Goal: Navigation & Orientation: Find specific page/section

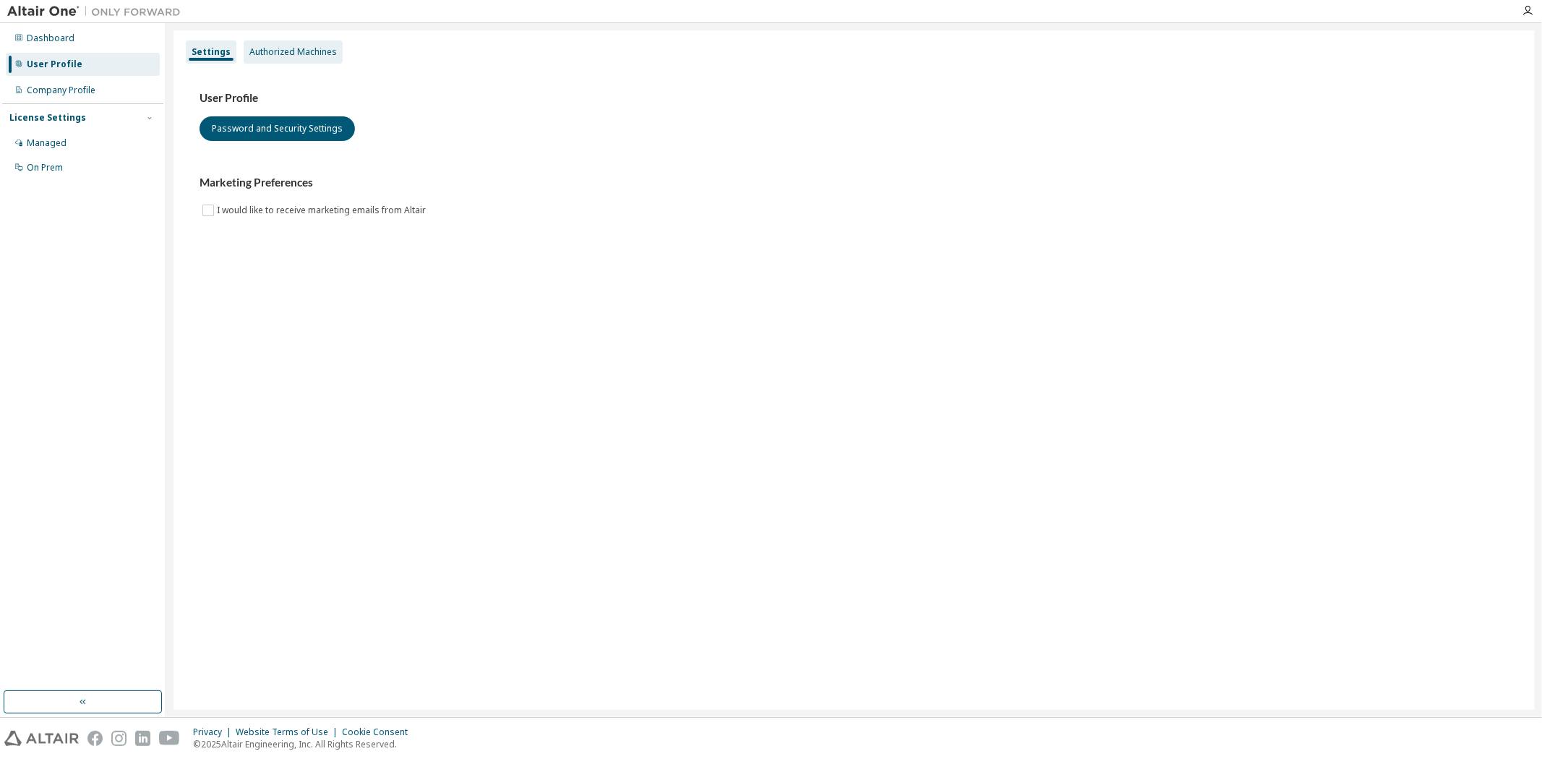
click at [271, 59] on div "Authorized Machines" at bounding box center [293, 51] width 99 height 23
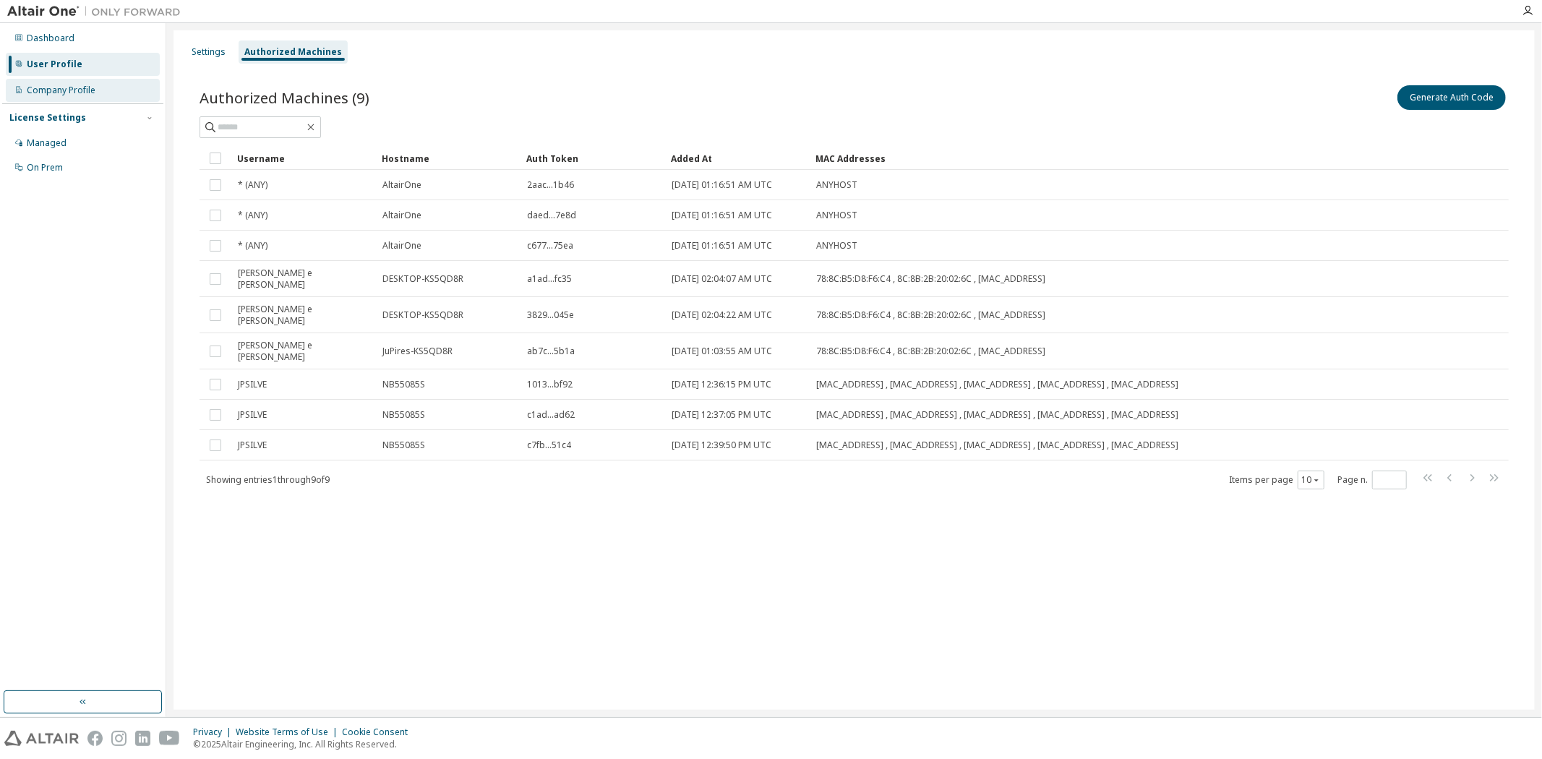
click at [59, 87] on div "Company Profile" at bounding box center [61, 91] width 69 height 12
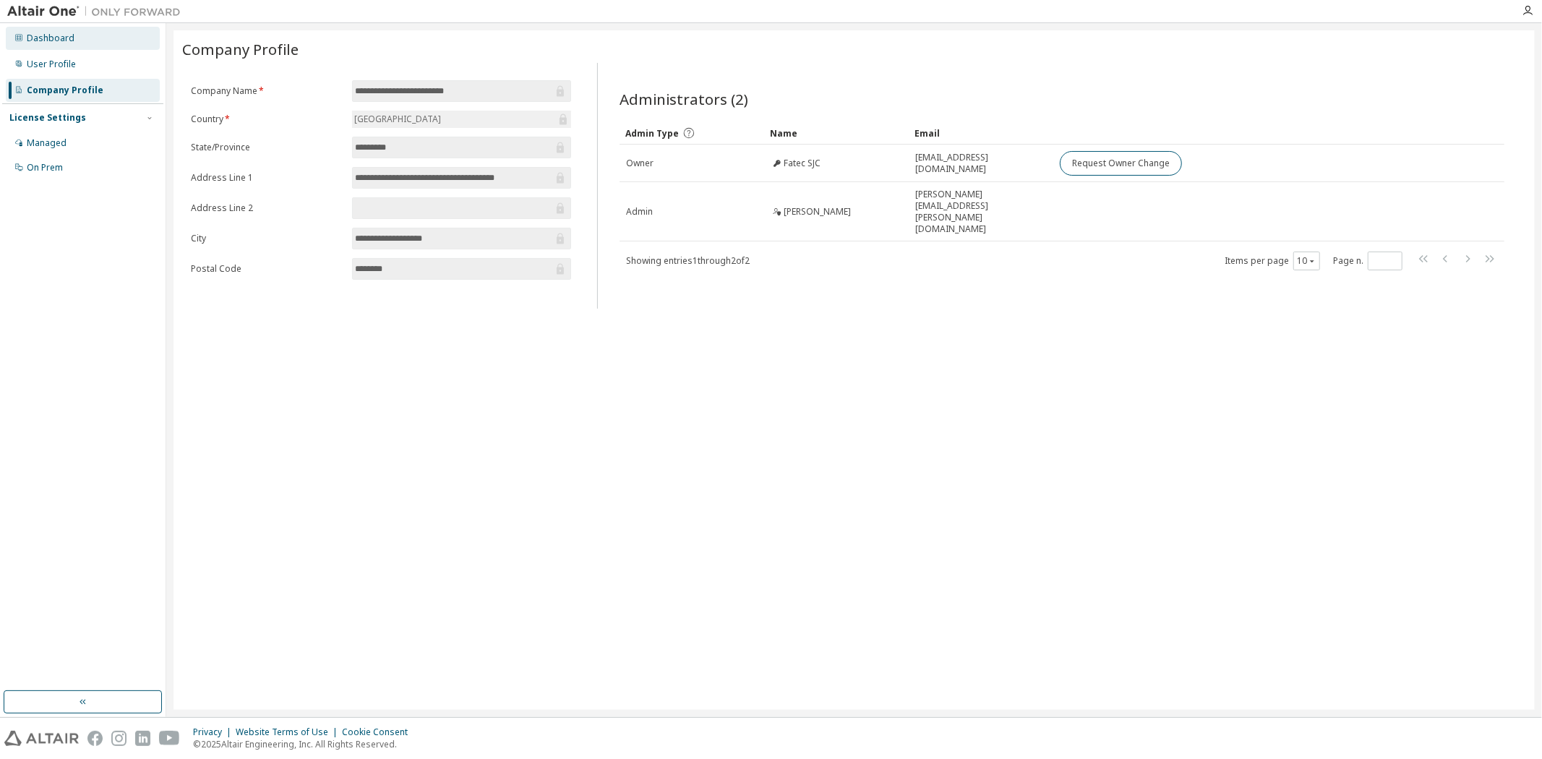
click at [56, 40] on div "Dashboard" at bounding box center [51, 39] width 48 height 12
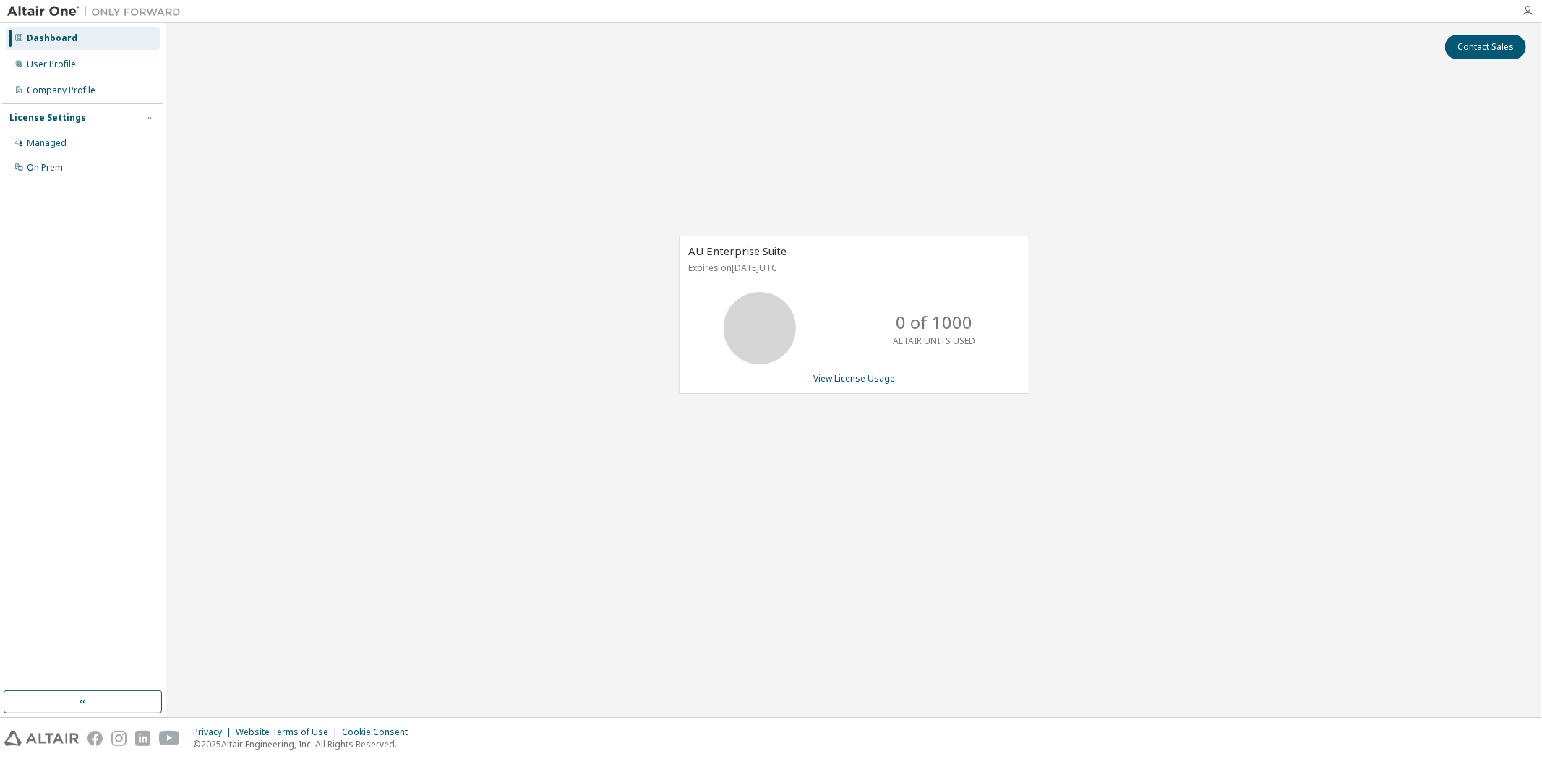
click at [1526, 11] on icon "button" at bounding box center [1528, 11] width 12 height 12
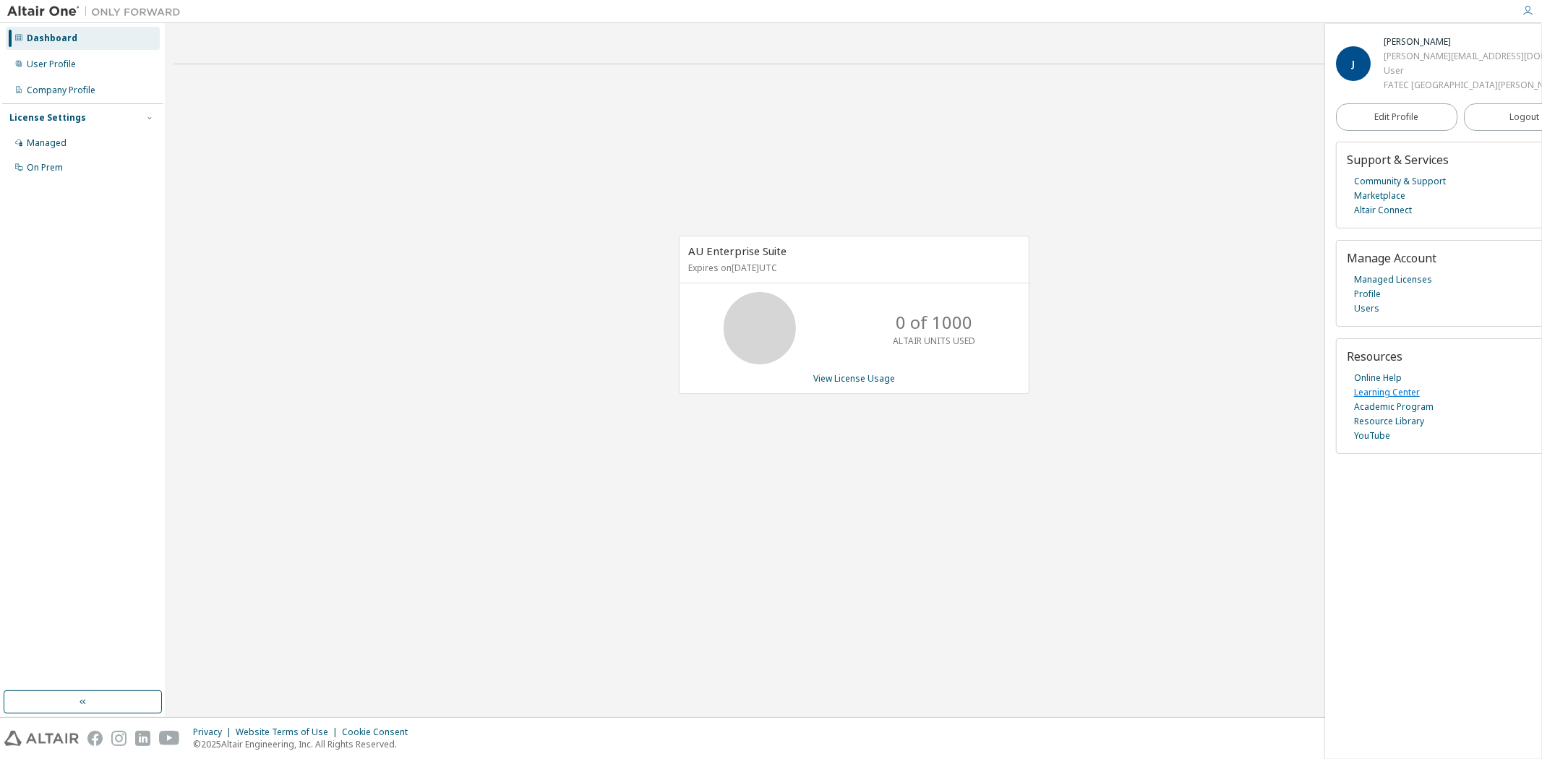
click at [1369, 389] on link "Learning Center" at bounding box center [1387, 392] width 66 height 14
